Goal: Information Seeking & Learning: Learn about a topic

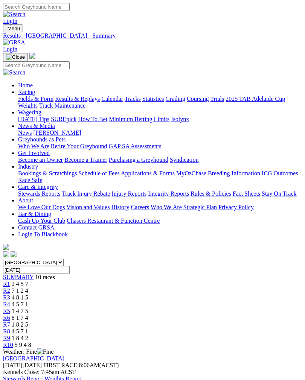
scroll to position [-25, 0]
click at [232, 355] on div "Angle Park Saturday 16 Aug 2025 FIRST RACE: 8:06AM(ACST) Kennels Close: 7:45am …" at bounding box center [152, 368] width 299 height 27
click at [43, 376] on link "Stewards Report" at bounding box center [23, 379] width 40 height 6
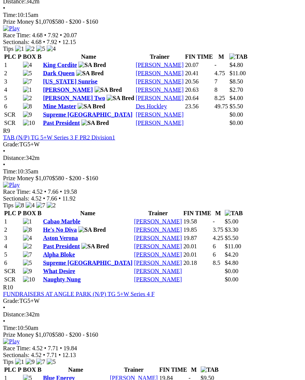
scroll to position [1507, 0]
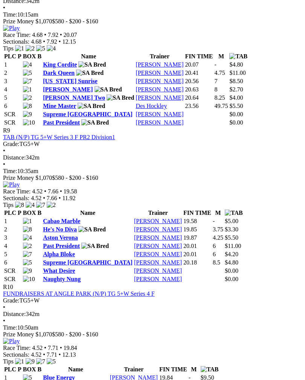
click at [61, 101] on link "[PERSON_NAME] Two" at bounding box center [74, 97] width 62 height 6
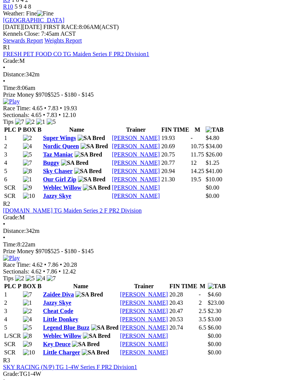
scroll to position [335, 0]
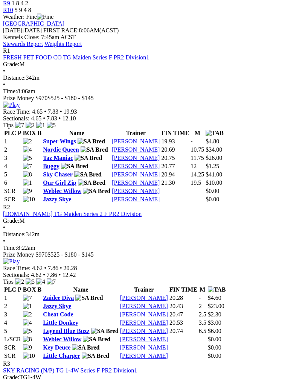
click at [63, 336] on link "Weblec Willow" at bounding box center [62, 339] width 38 height 6
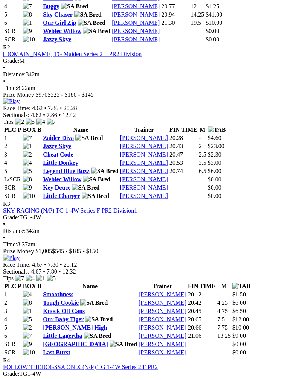
scroll to position [533, 0]
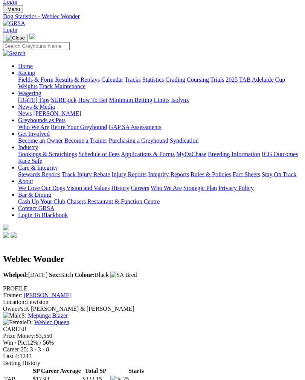
scroll to position [20, 0]
